Goal: Check status: Check status

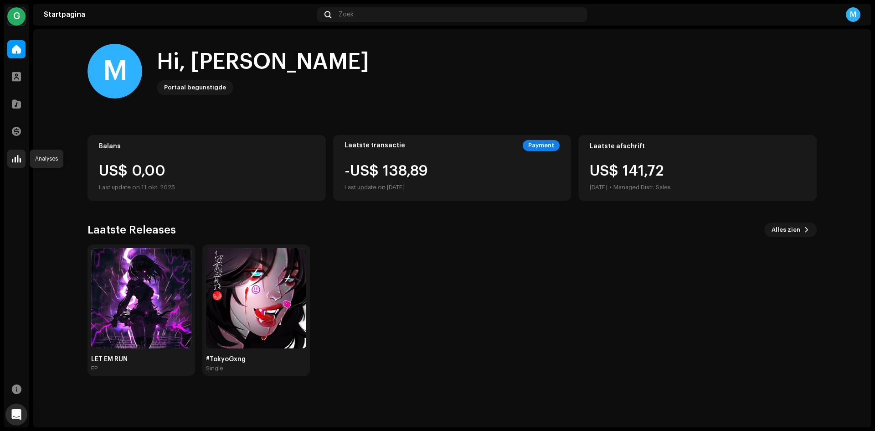
click at [17, 160] on span at bounding box center [16, 158] width 9 height 7
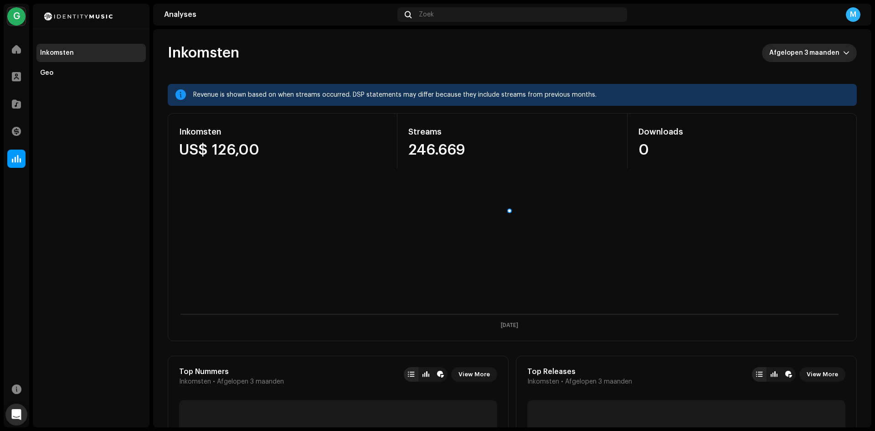
click at [811, 55] on span "Afgelopen 3 maanden" at bounding box center [807, 53] width 74 height 18
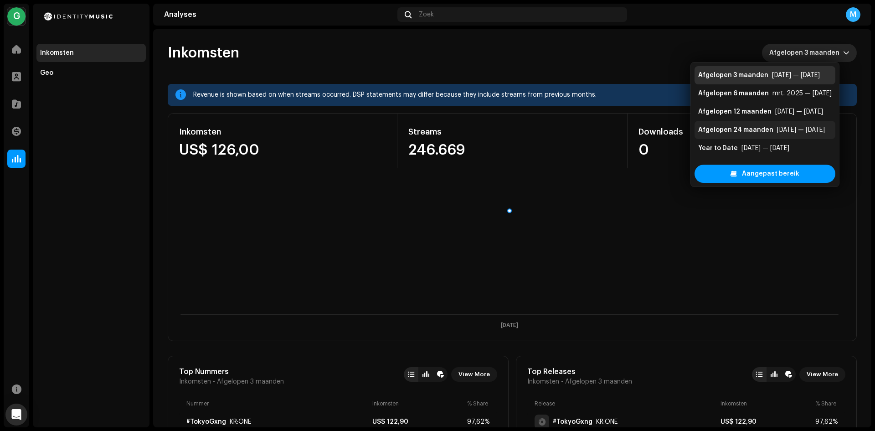
click at [796, 132] on div "[DATE] — [DATE]" at bounding box center [801, 129] width 48 height 9
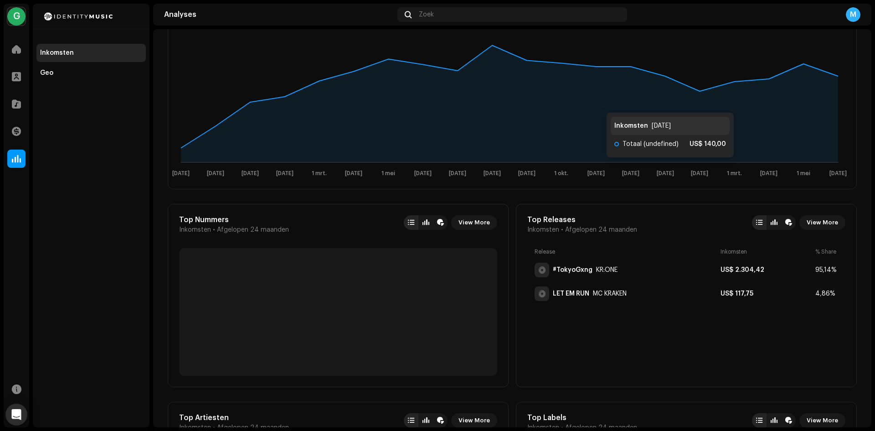
scroll to position [228, 0]
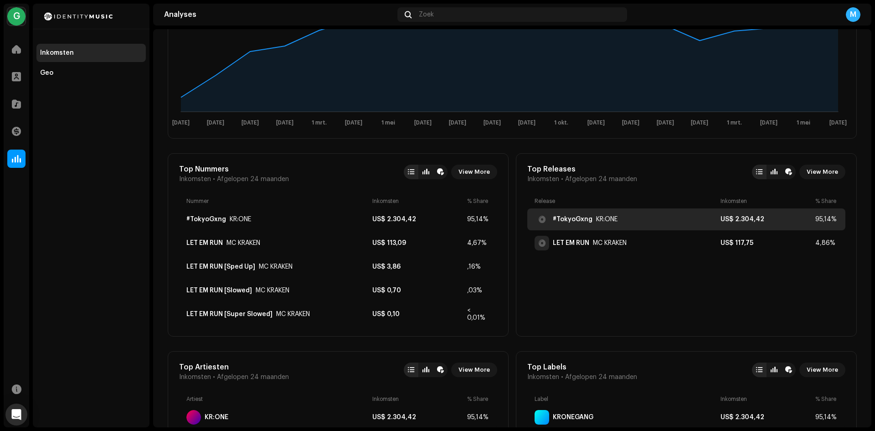
click at [634, 218] on div "#TokyoGxng KR:ONE" at bounding box center [626, 219] width 182 height 15
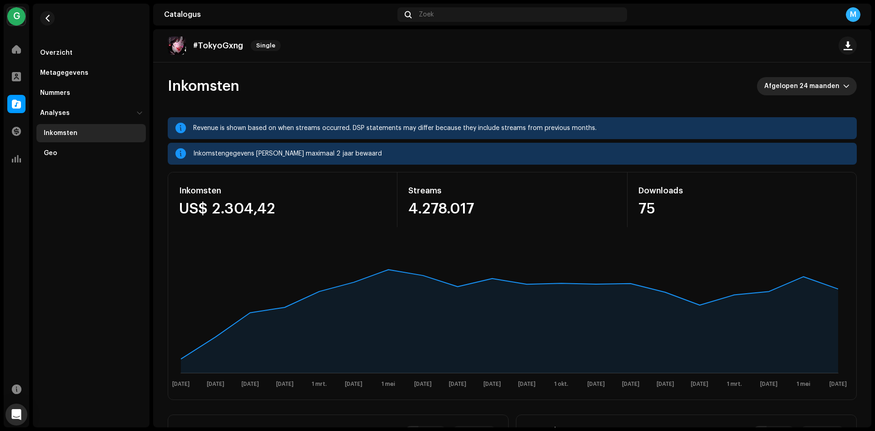
click at [781, 81] on span "Afgelopen 24 maanden" at bounding box center [804, 86] width 79 height 18
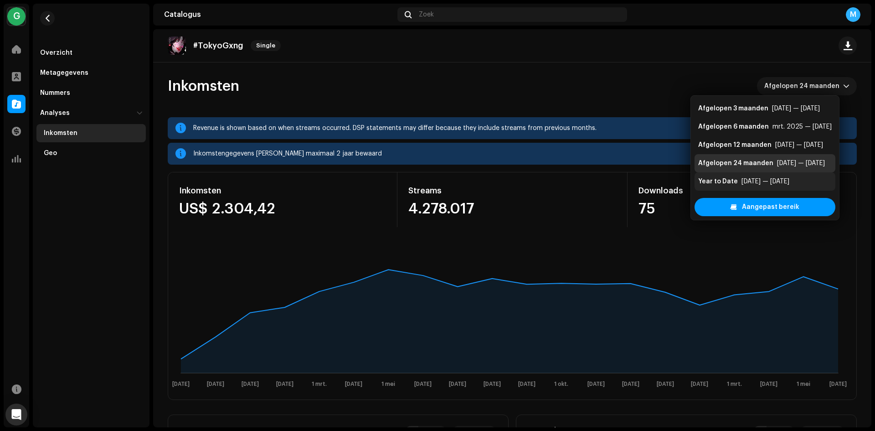
click at [780, 182] on div "[DATE] — [DATE]" at bounding box center [766, 181] width 48 height 9
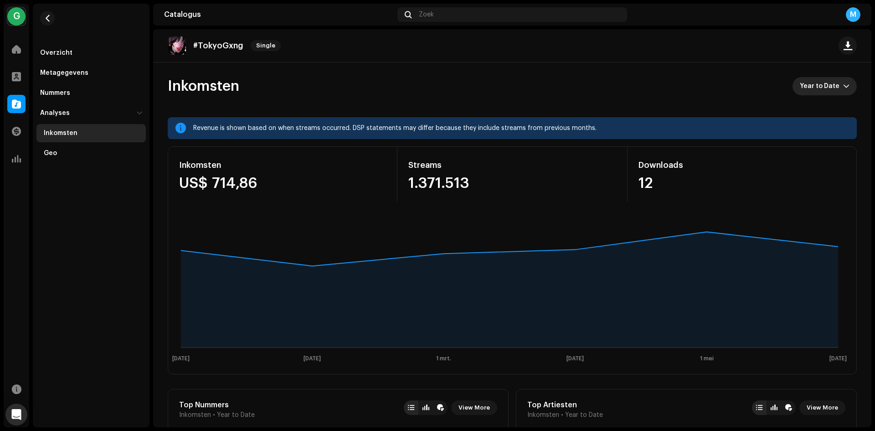
click at [822, 83] on span "Year to Date" at bounding box center [821, 86] width 43 height 18
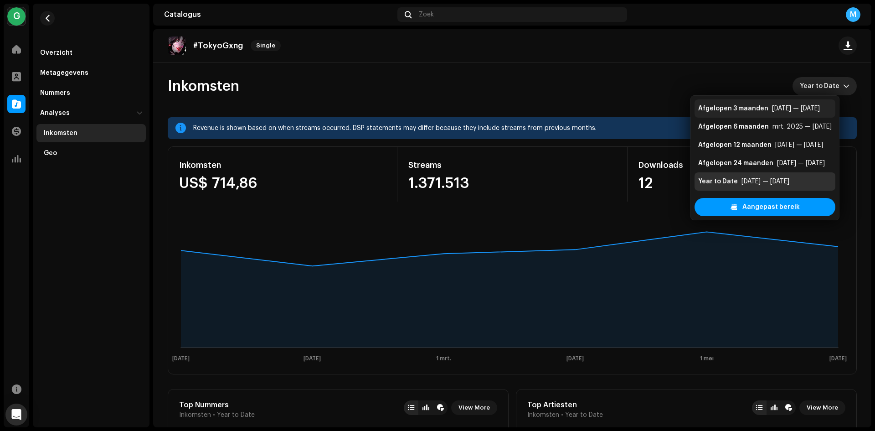
click at [782, 108] on div "[DATE] — [DATE]" at bounding box center [796, 108] width 48 height 9
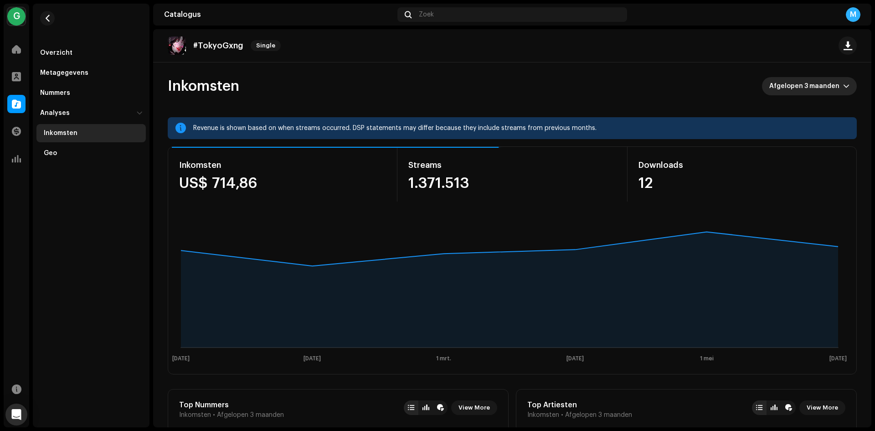
click at [809, 85] on span "Afgelopen 3 maanden" at bounding box center [807, 86] width 74 height 18
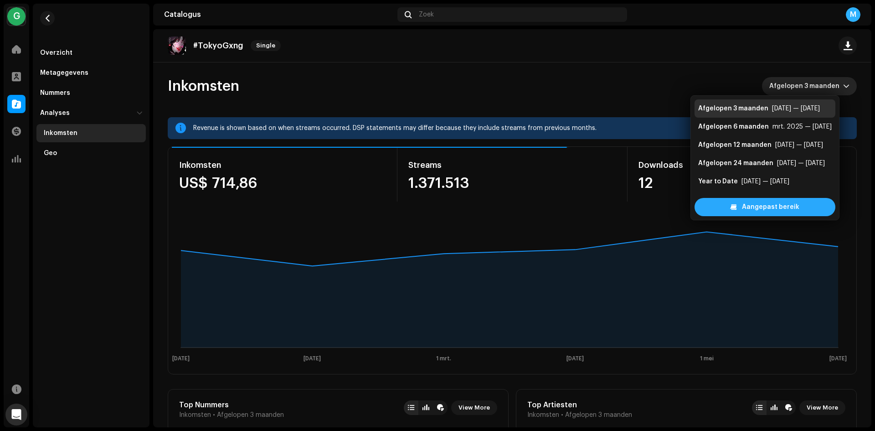
scroll to position [15, 0]
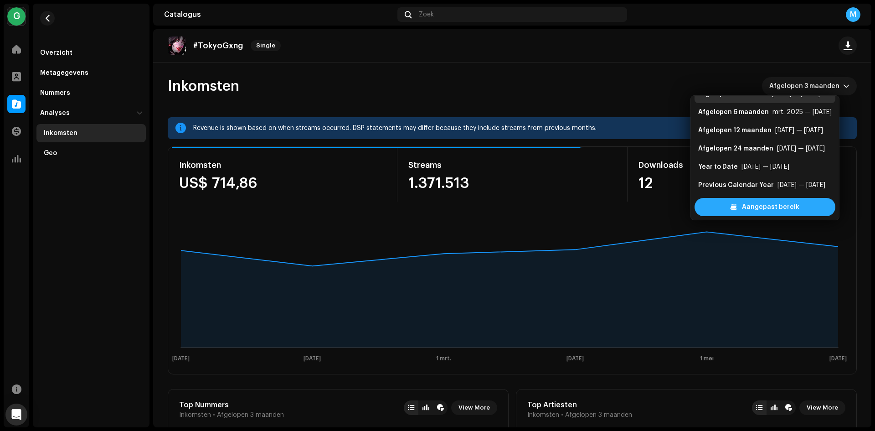
click at [800, 204] on span "Aangepast bereik" at bounding box center [770, 207] width 57 height 18
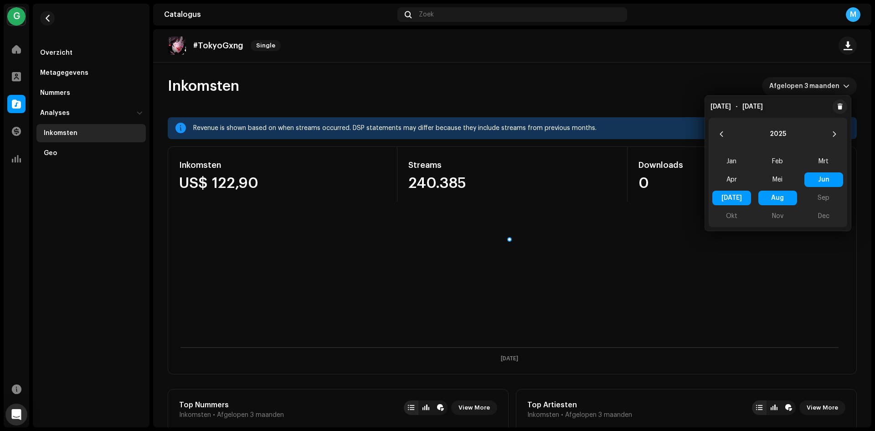
click at [782, 199] on span "Aug Aug" at bounding box center [778, 198] width 39 height 15
click at [822, 197] on div "Jan Feb Mrt Apr Mei Jun [DATE] Aug Aug Sep Okt Nov Dec" at bounding box center [778, 188] width 139 height 77
click at [742, 197] on span "[DATE]" at bounding box center [732, 198] width 39 height 15
click at [772, 199] on span "Aug" at bounding box center [778, 198] width 39 height 15
